Goal: Information Seeking & Learning: Learn about a topic

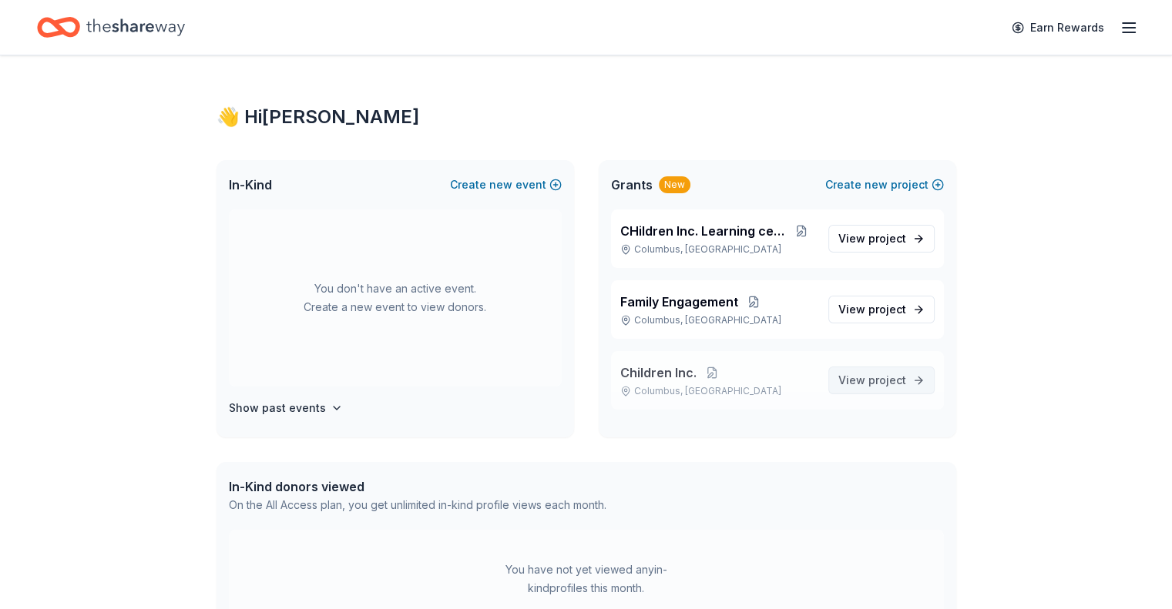
click at [875, 378] on span "project" at bounding box center [887, 380] width 38 height 13
click at [917, 378] on link "View project" at bounding box center [881, 381] width 106 height 28
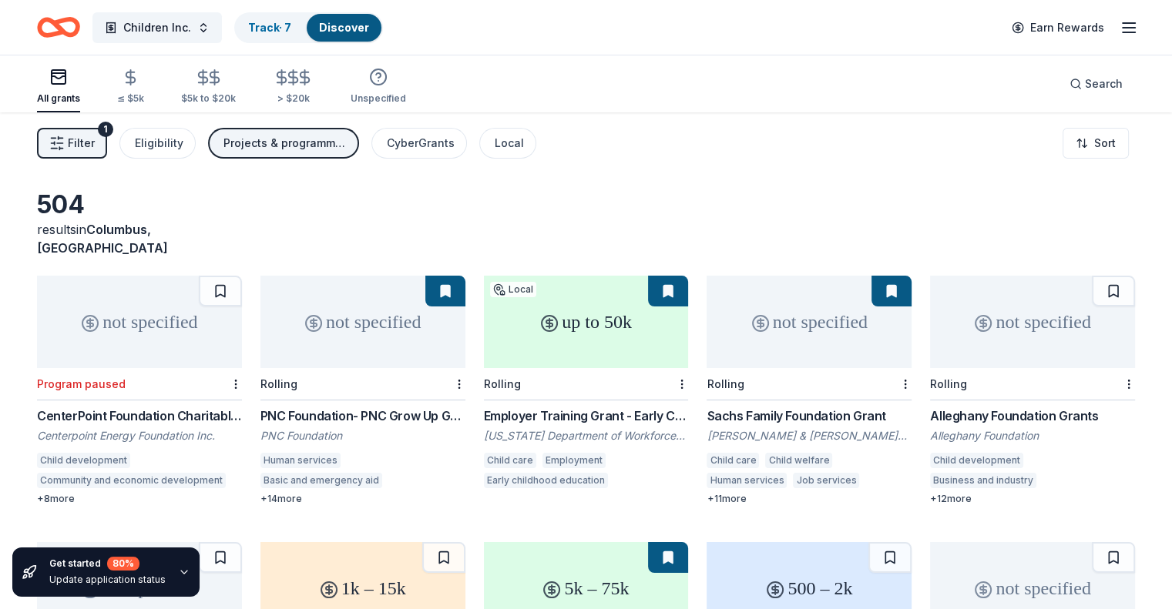
click at [316, 144] on div "Projects & programming, General operations, Education, Scholarship, Training an…" at bounding box center [284, 143] width 123 height 18
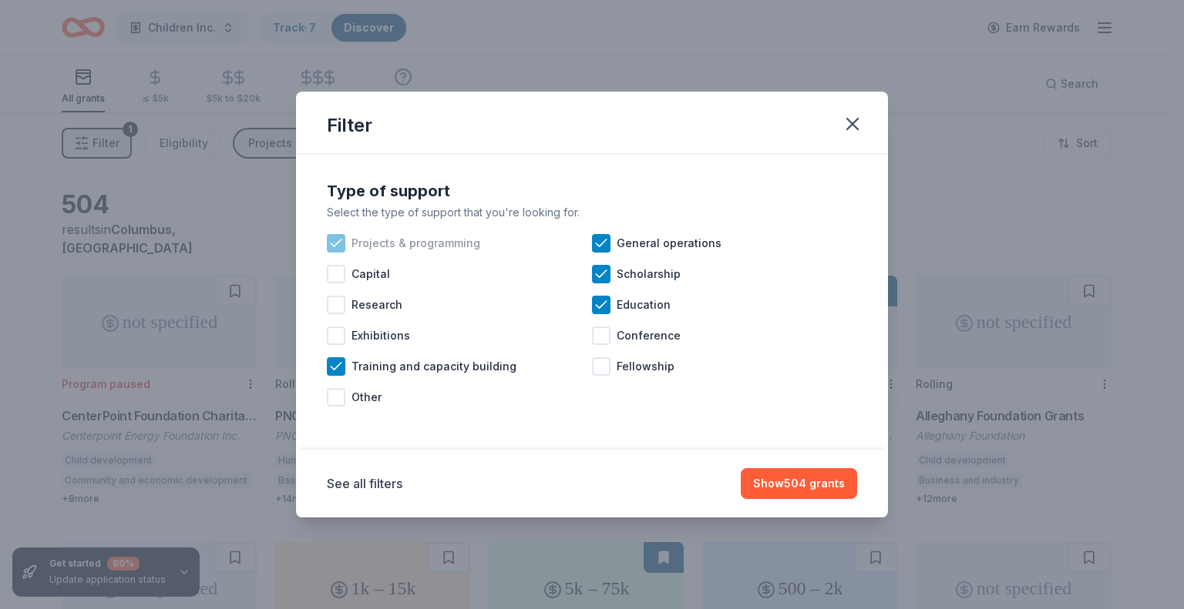
click at [339, 246] on icon at bounding box center [335, 243] width 15 height 15
click at [595, 279] on icon at bounding box center [600, 274] width 15 height 15
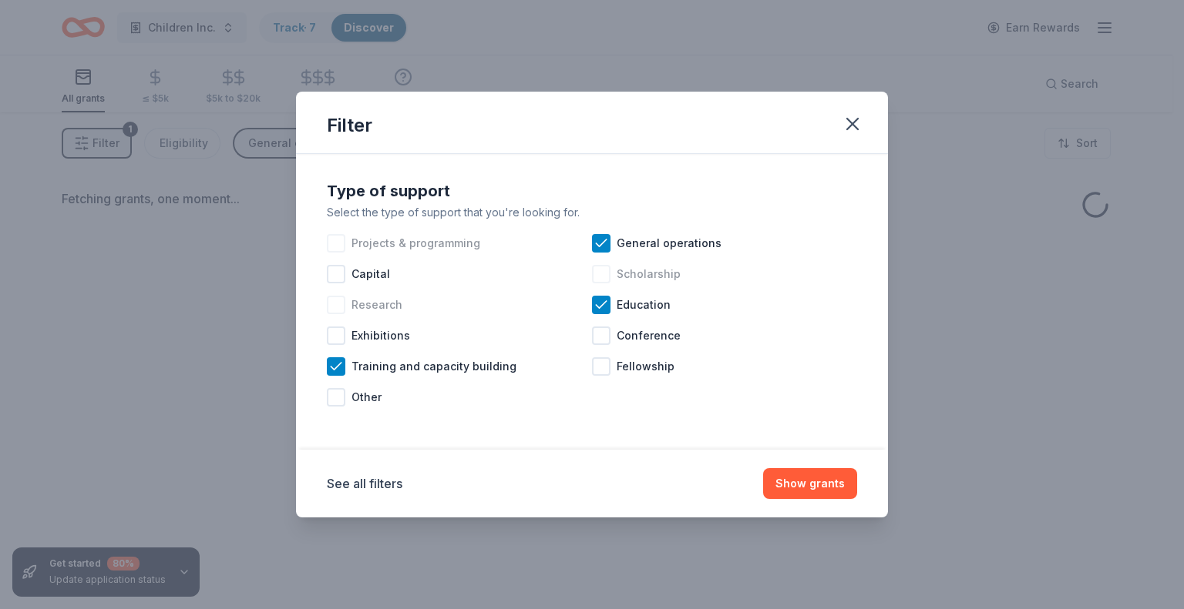
click at [589, 304] on div "Research" at bounding box center [459, 305] width 265 height 31
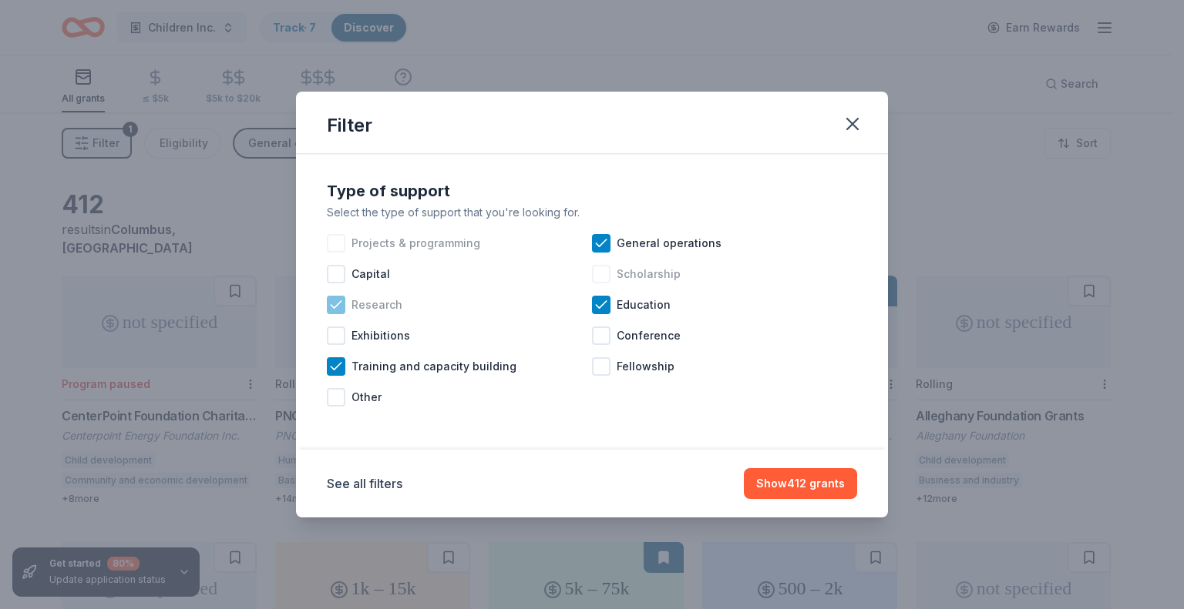
click at [337, 305] on icon at bounding box center [336, 304] width 10 height 7
click at [339, 370] on icon at bounding box center [335, 366] width 15 height 15
click at [603, 302] on icon at bounding box center [600, 304] width 15 height 15
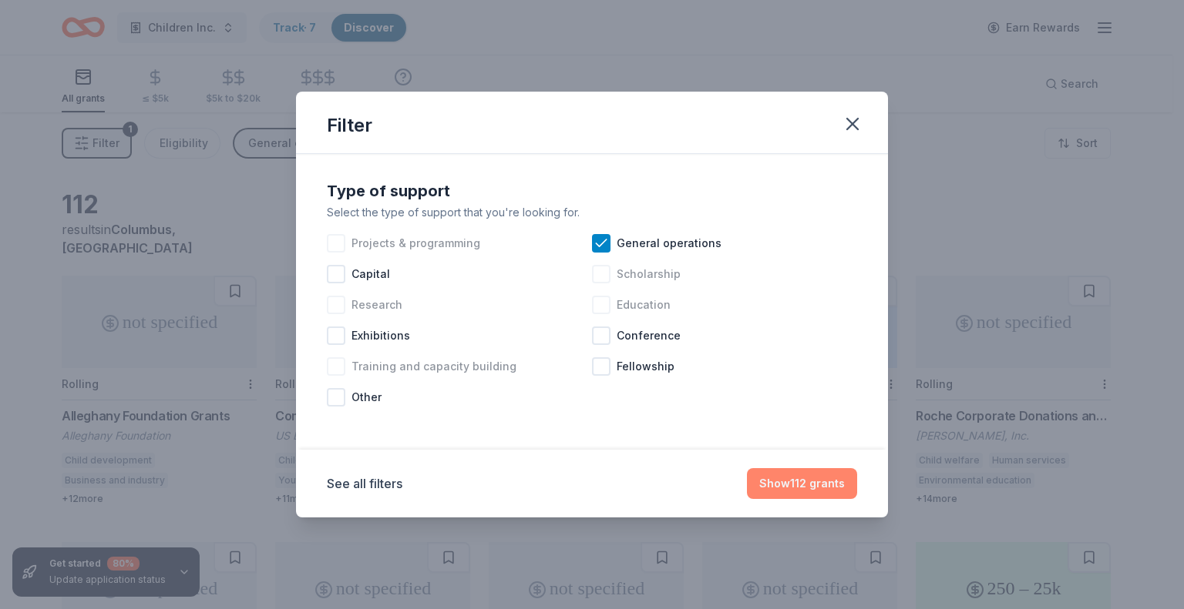
click at [814, 487] on button "Show 112 grants" at bounding box center [802, 483] width 110 height 31
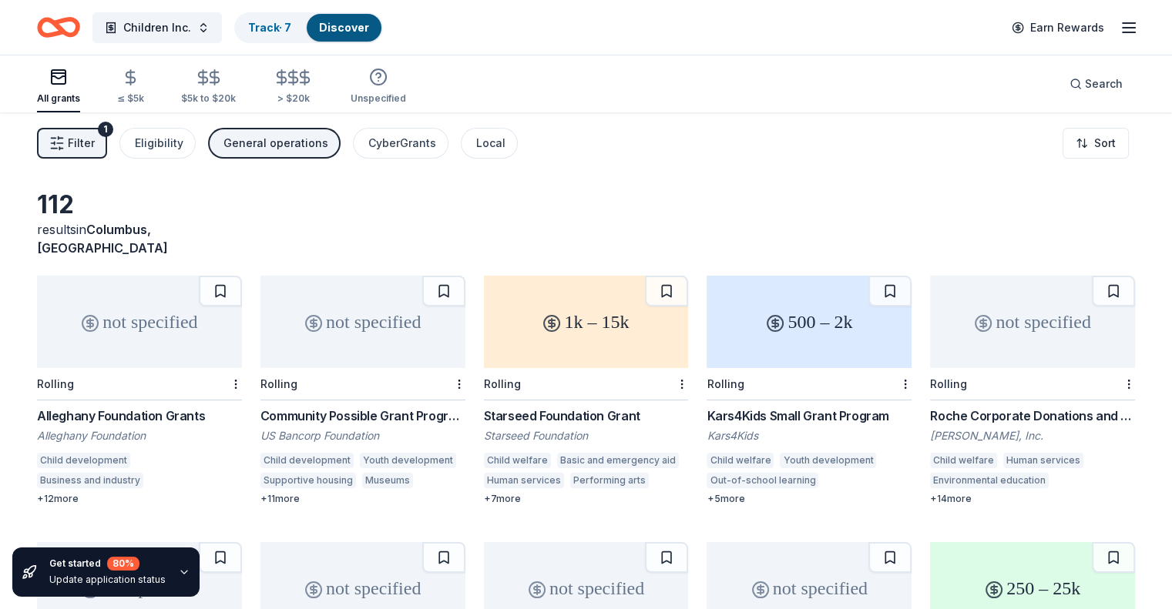
click at [153, 407] on div "Alleghany Foundation Grants" at bounding box center [139, 416] width 205 height 18
click at [247, 363] on html "Children Inc. Track · 7 Discover Earn Rewards All grants ≤ $5k $5k to $20k > $2…" at bounding box center [586, 304] width 1172 height 609
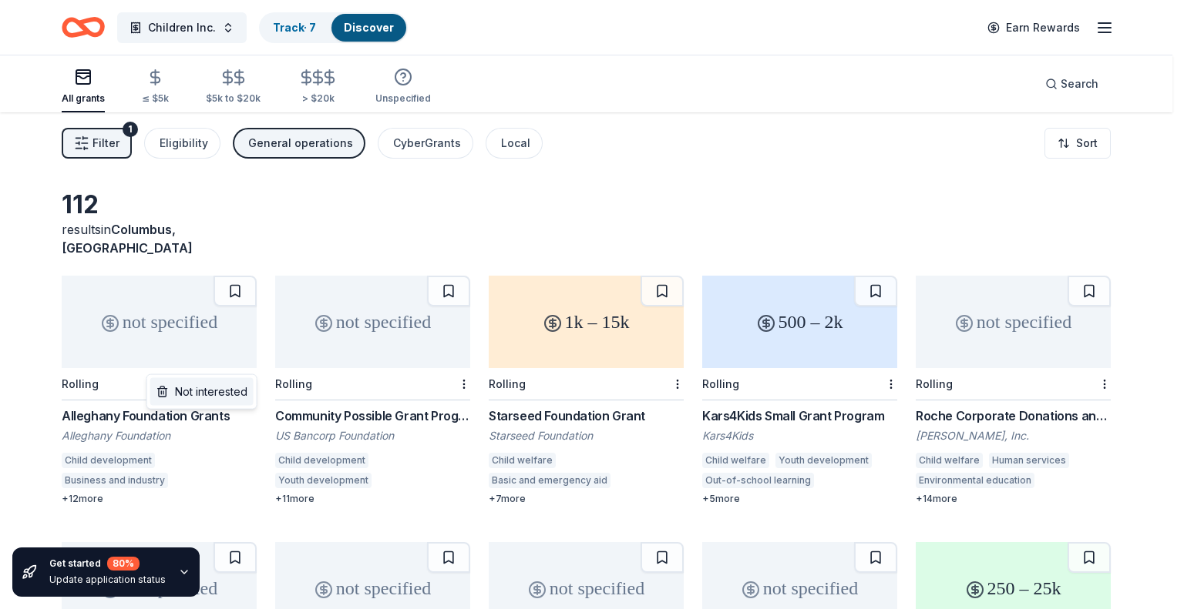
click at [246, 388] on div "Not interested" at bounding box center [201, 392] width 103 height 28
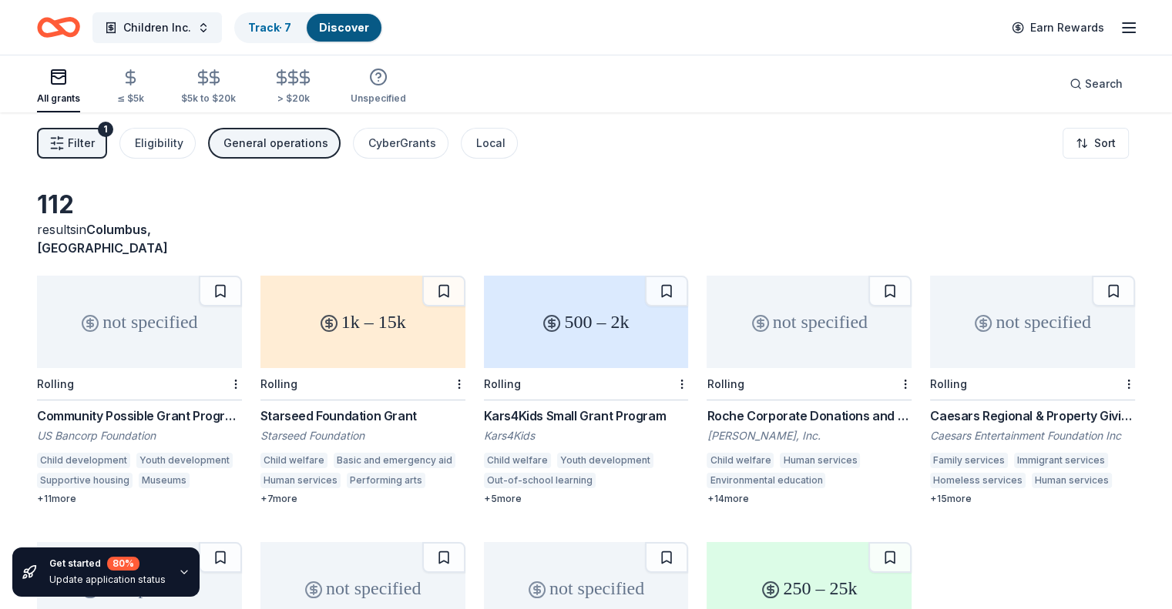
click at [156, 407] on div "Community Possible Grant Program: Play, Work, & Home Grants" at bounding box center [139, 416] width 205 height 18
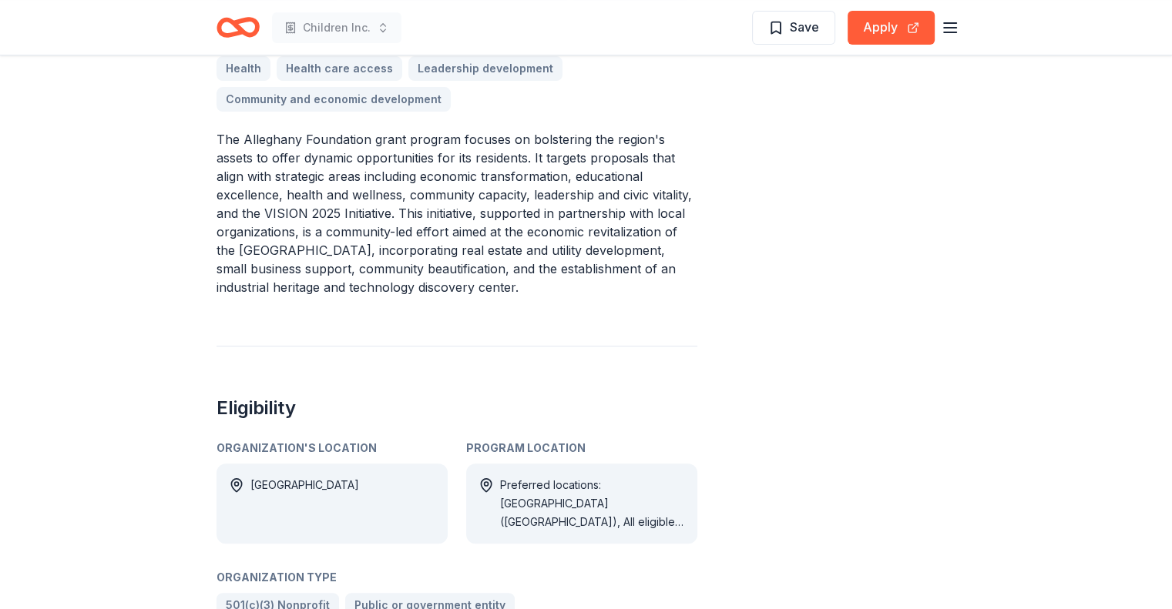
scroll to position [616, 0]
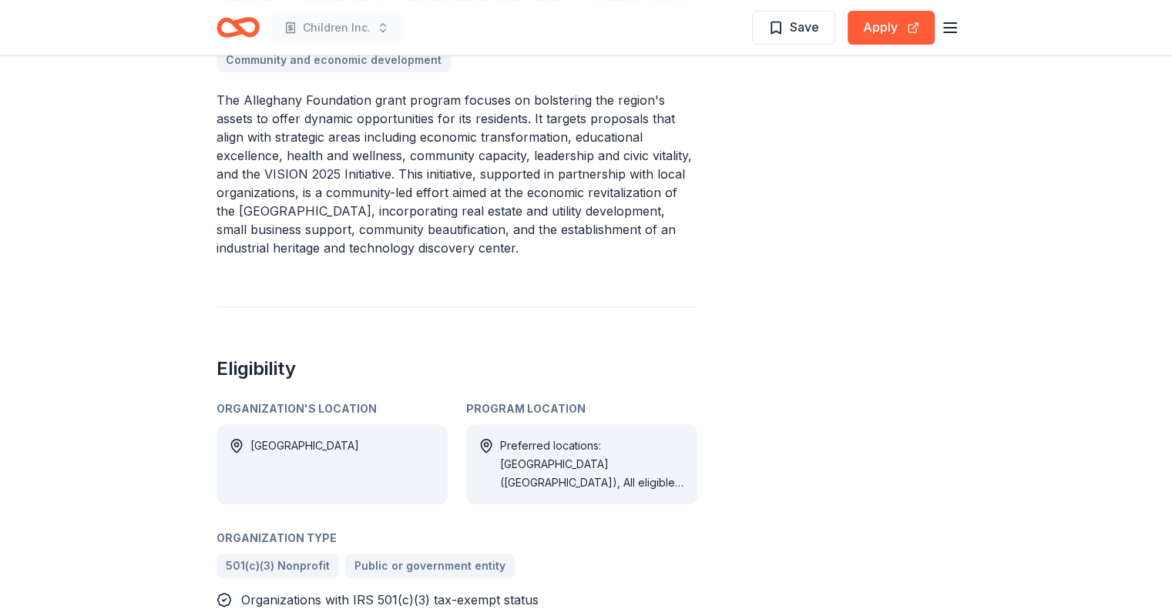
click at [598, 454] on div "Preferred locations: [GEOGRAPHIC_DATA] ([GEOGRAPHIC_DATA]), All eligible locati…" at bounding box center [592, 464] width 185 height 55
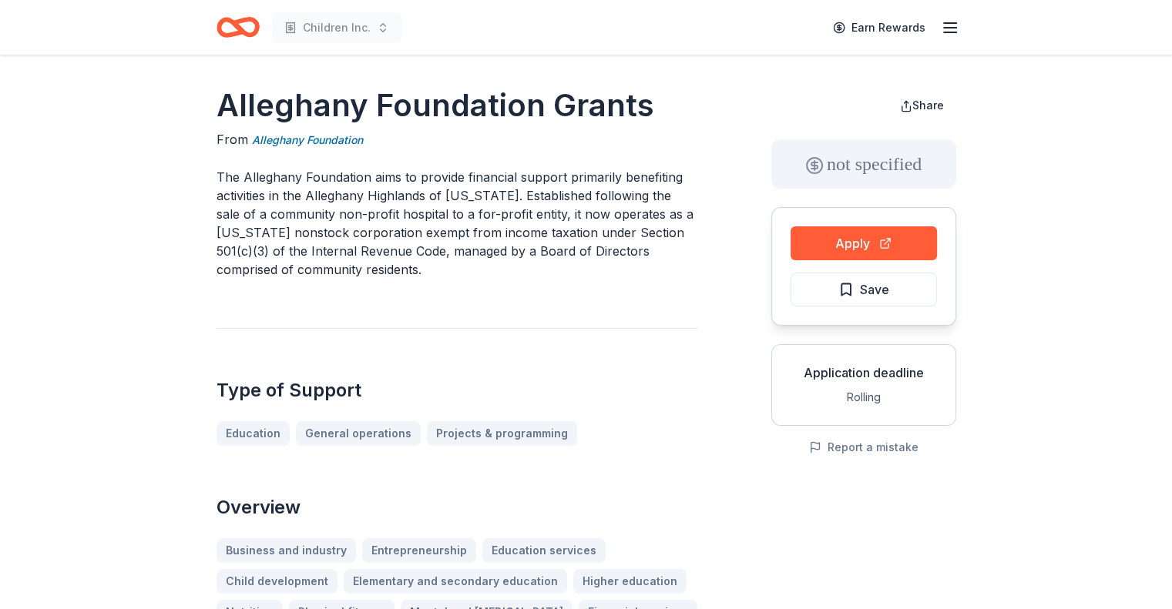
scroll to position [0, 0]
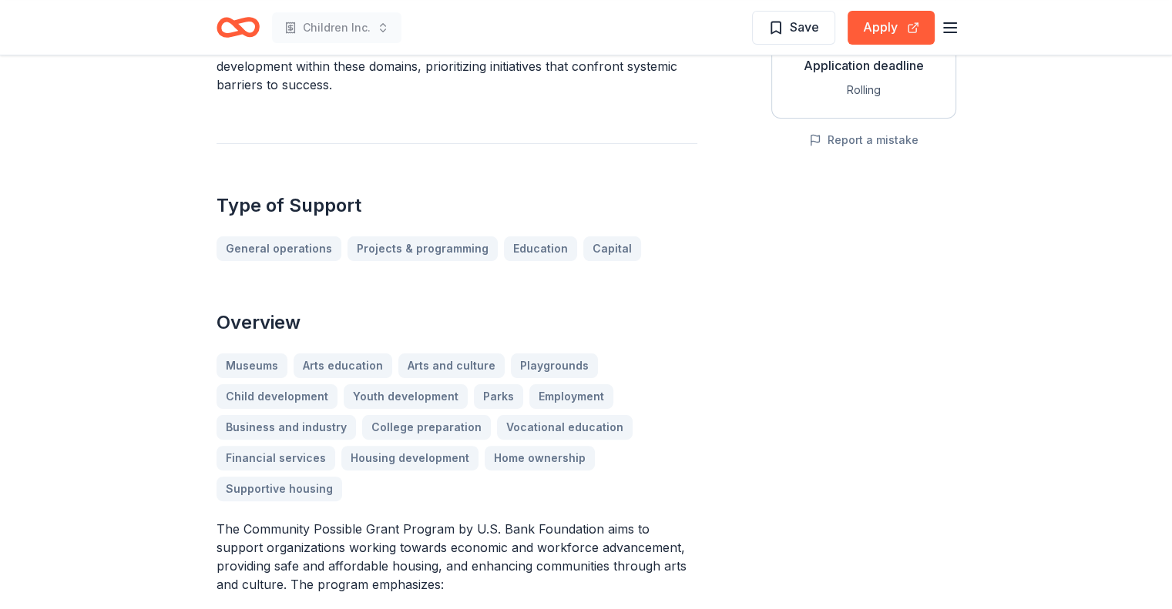
scroll to position [308, 0]
click at [304, 246] on link "General operations" at bounding box center [285, 250] width 137 height 25
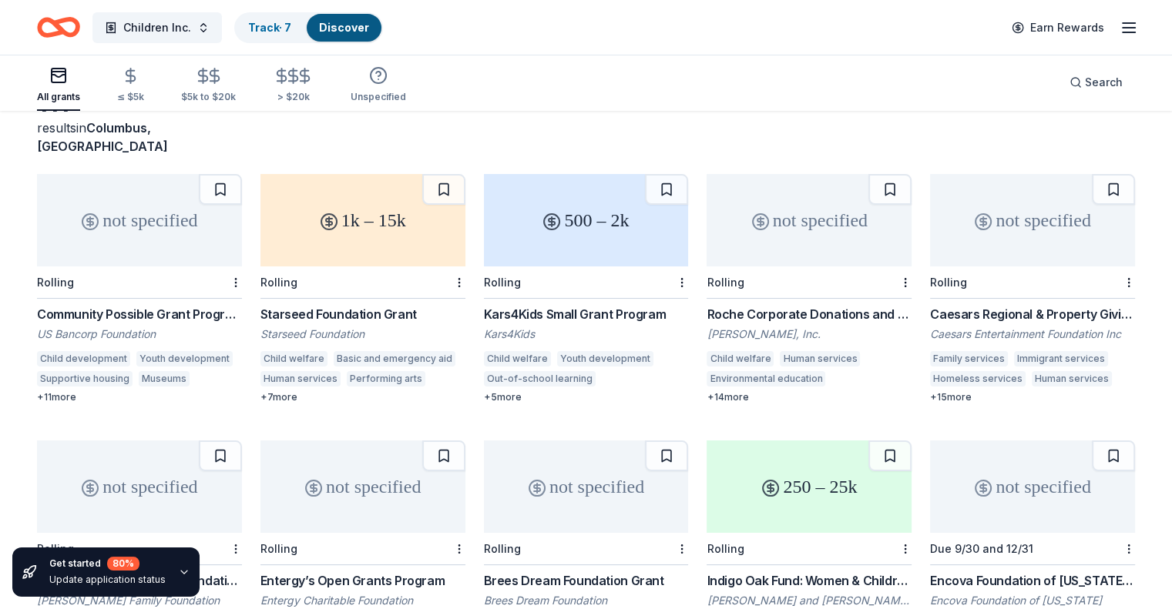
scroll to position [102, 0]
click at [323, 304] on div "Starseed Foundation Grant" at bounding box center [362, 313] width 205 height 18
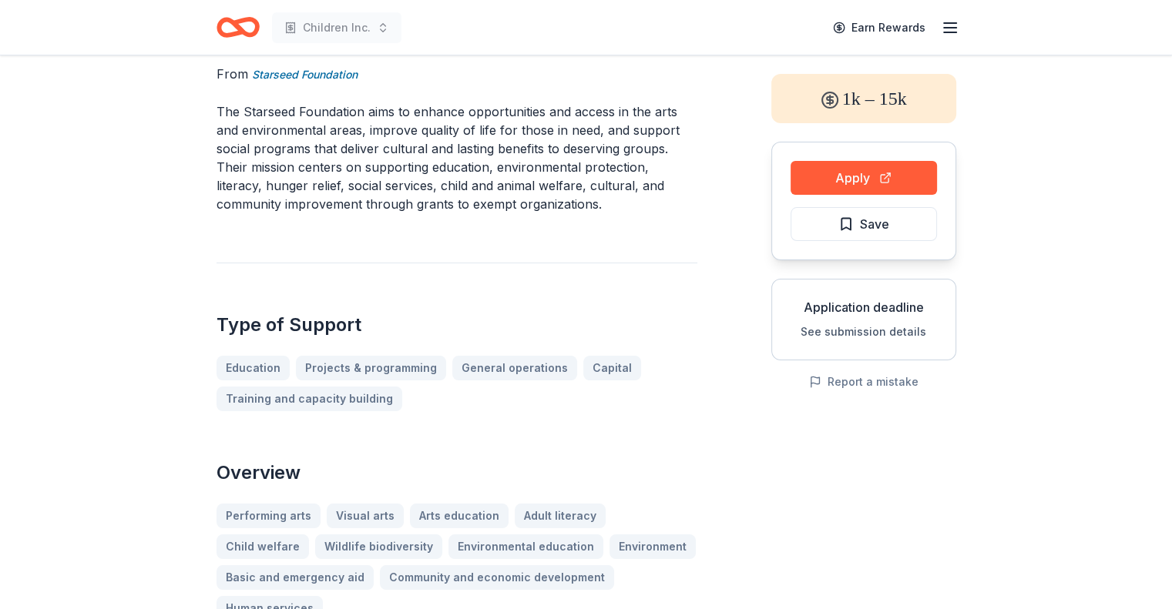
scroll to position [51, 0]
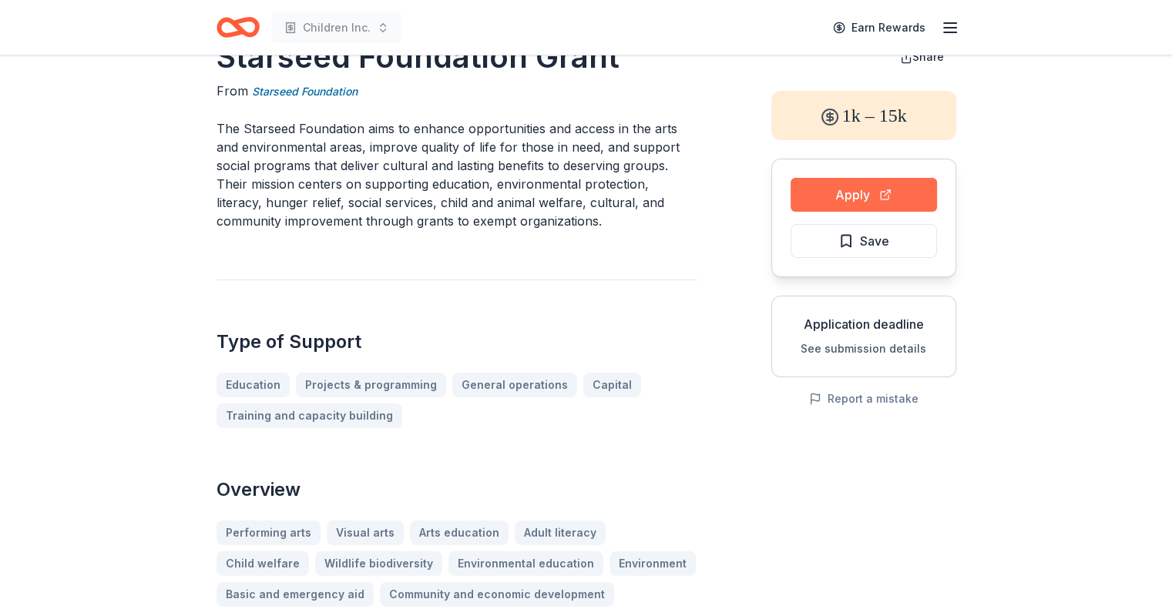
click at [832, 196] on button "Apply" at bounding box center [864, 195] width 146 height 34
